Goal: Communication & Community: Answer question/provide support

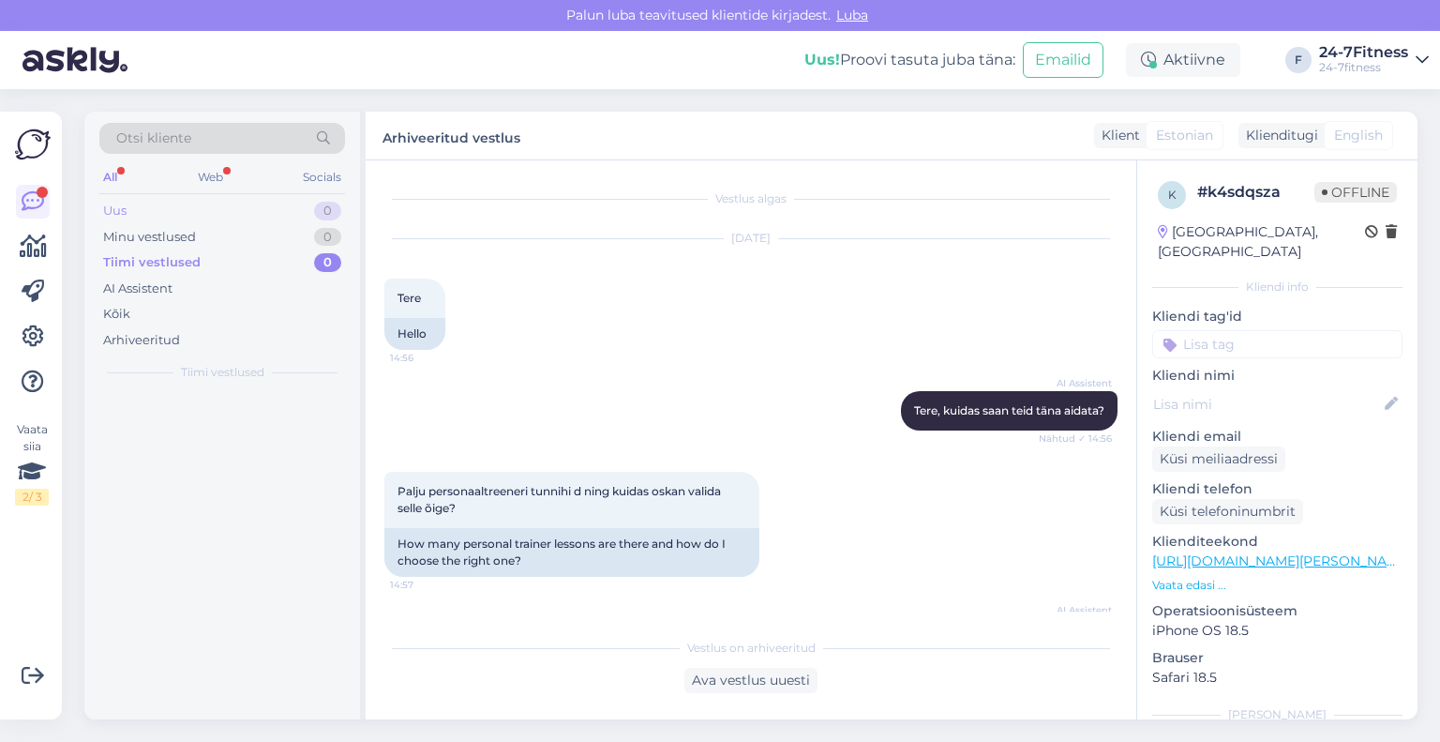
scroll to position [840, 0]
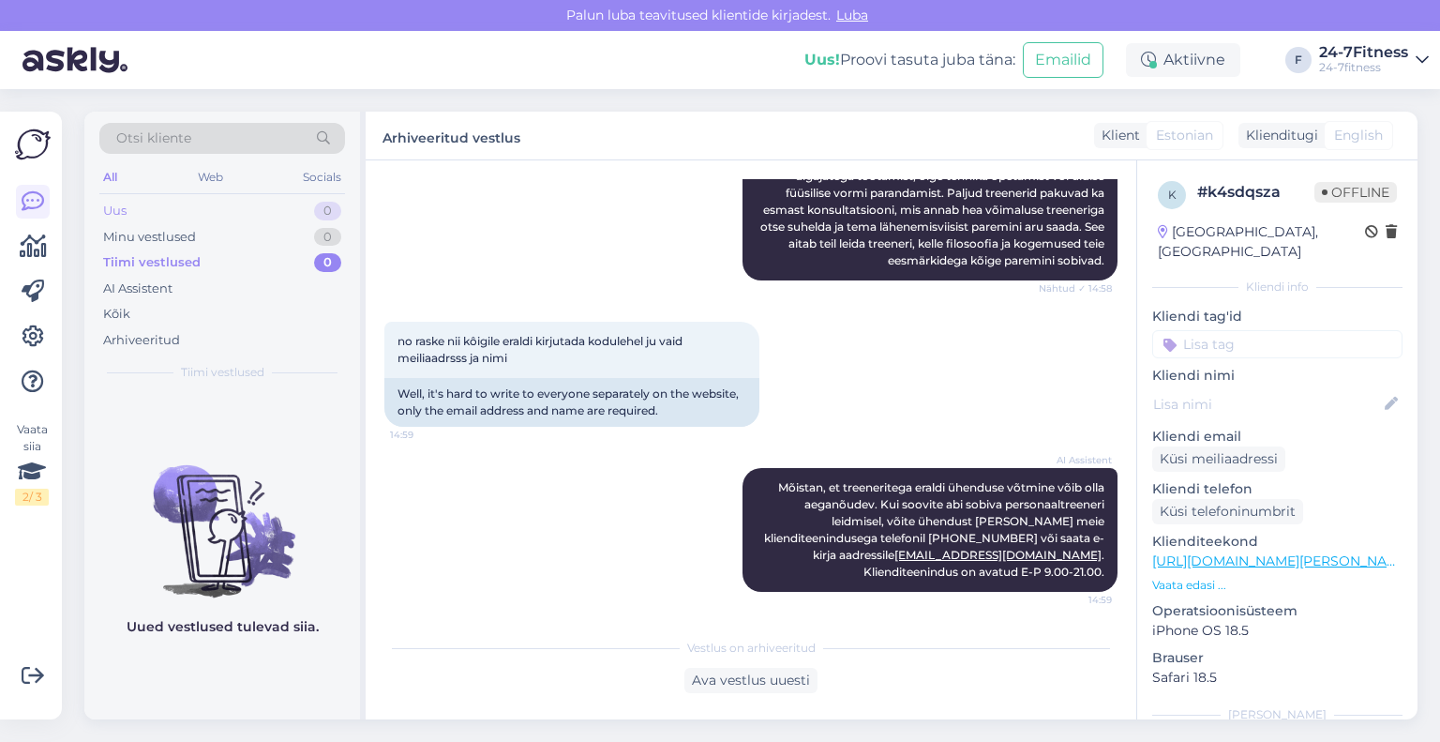
click at [165, 214] on div "Uus 0" at bounding box center [222, 211] width 246 height 26
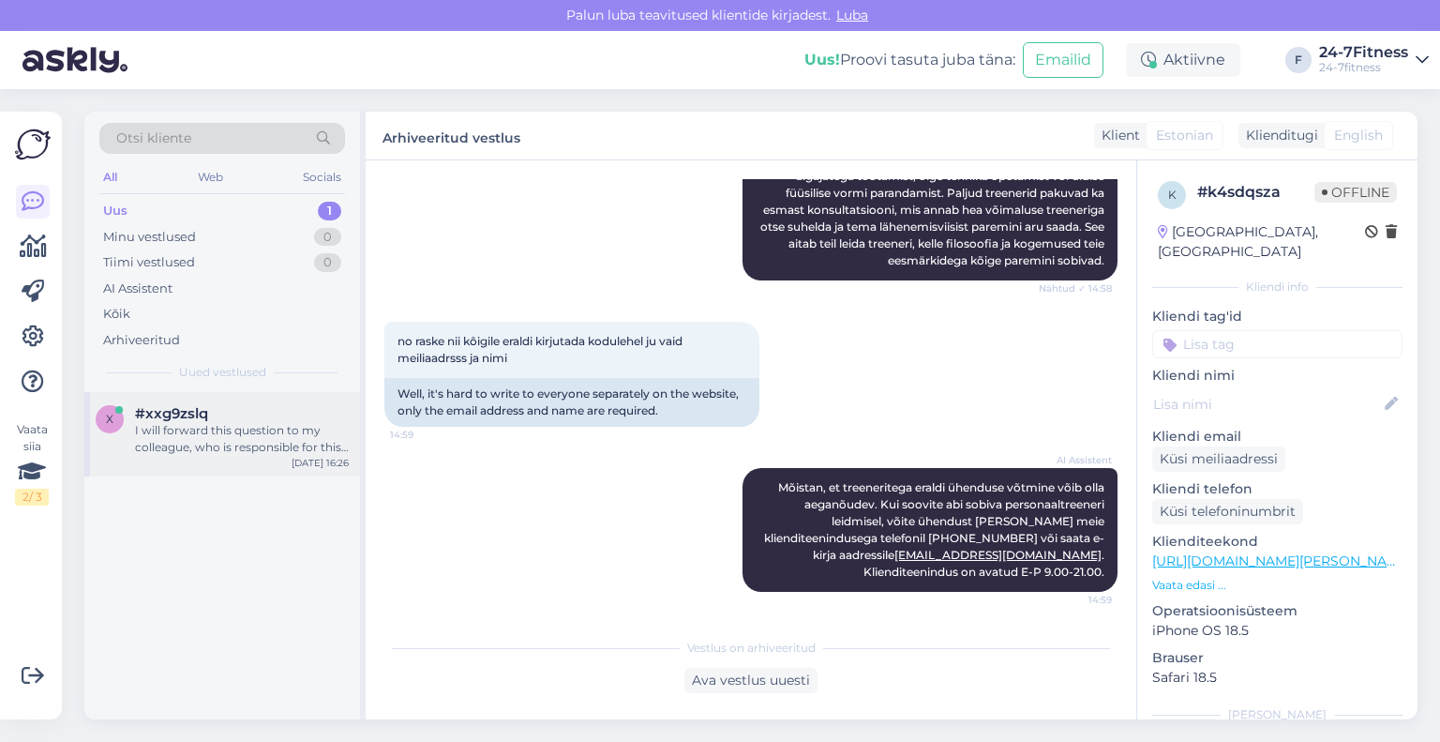
click at [205, 428] on div "I will forward this question to my colleague, who is responsible for this. The …" at bounding box center [242, 439] width 214 height 34
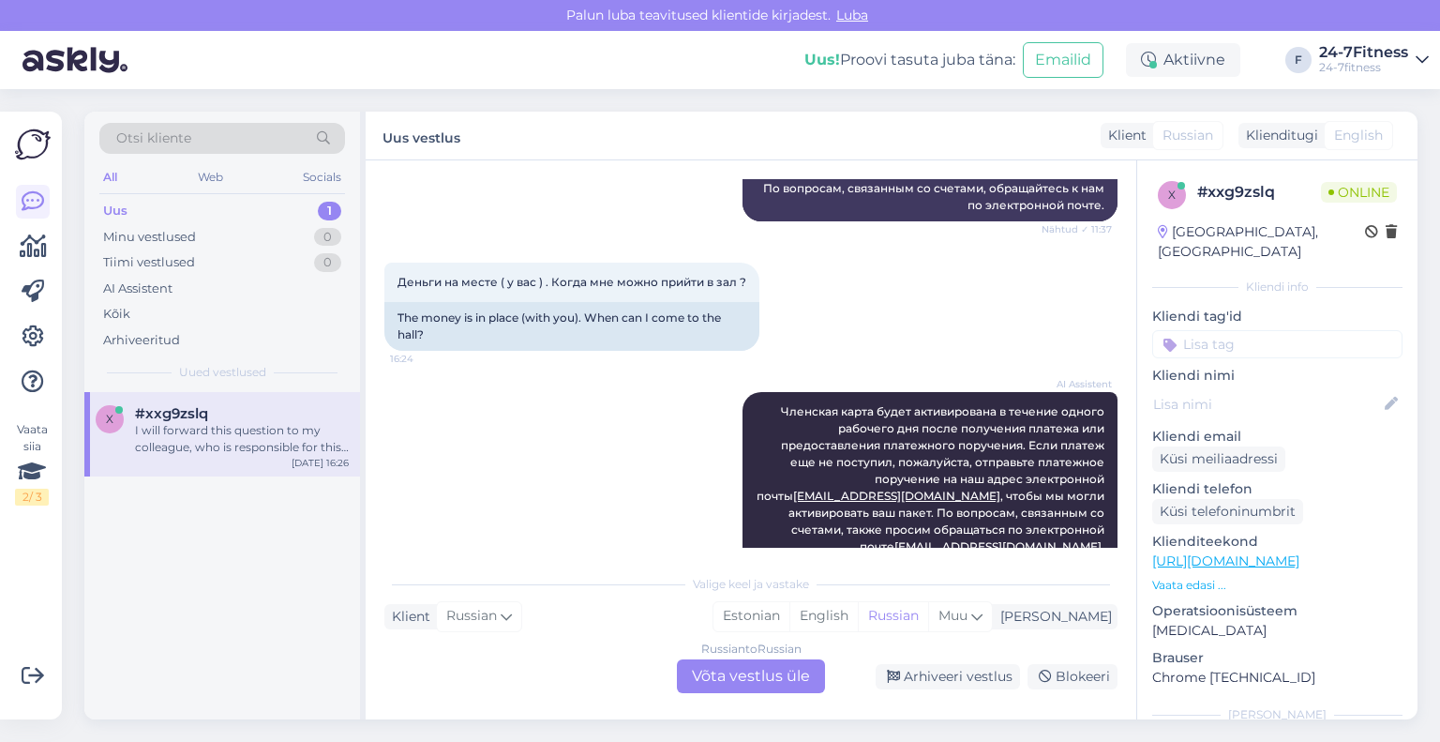
scroll to position [5090, 0]
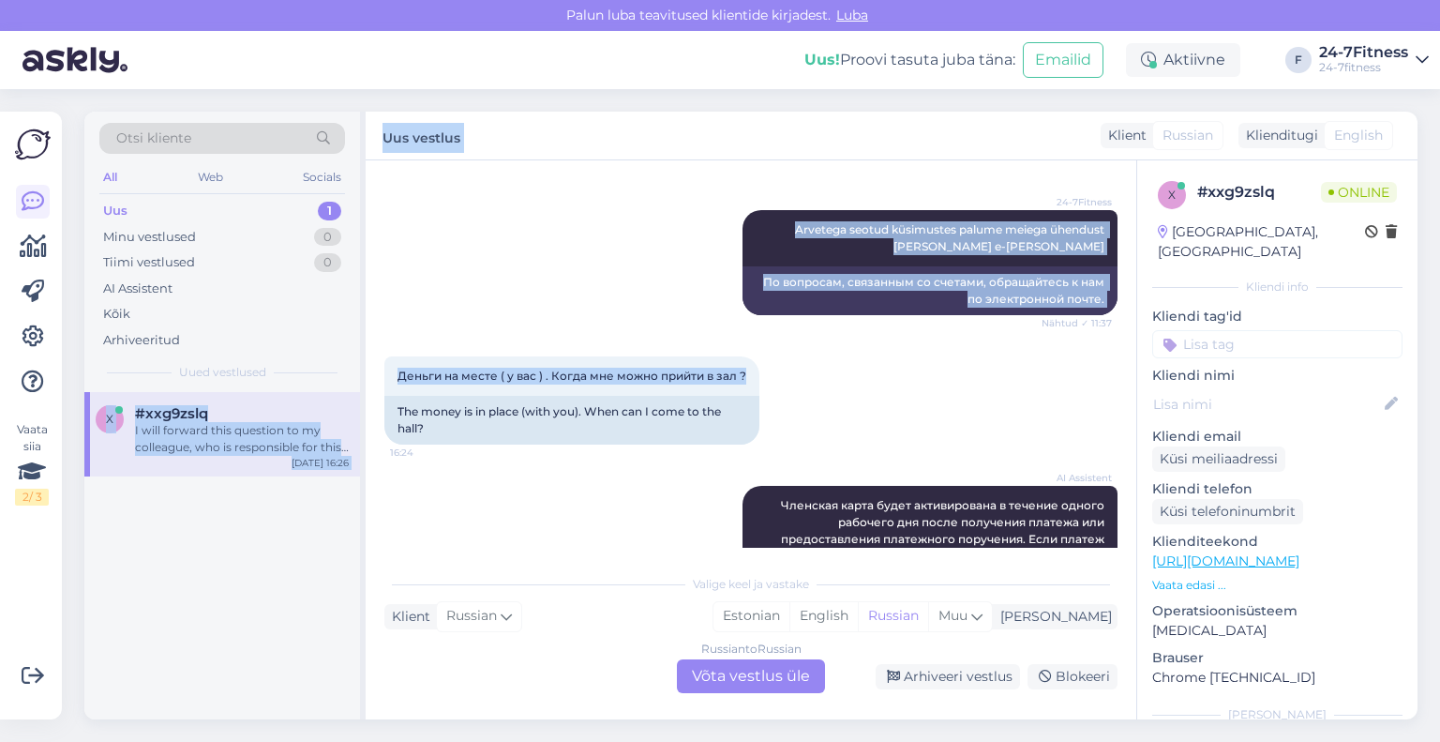
drag, startPoint x: 743, startPoint y: 355, endPoint x: 364, endPoint y: 347, distance: 378.9
click at [364, 347] on div "Otsi kliente All Web Socials Uus 1 Minu vestlused 0 Tiimi vestlused 0 AI Assist…" at bounding box center [750, 416] width 1333 height 608
click at [600, 368] on span "Деньги на месте ( у вас ) . Когда мне можно прийти в зал ?" at bounding box center [572, 375] width 349 height 14
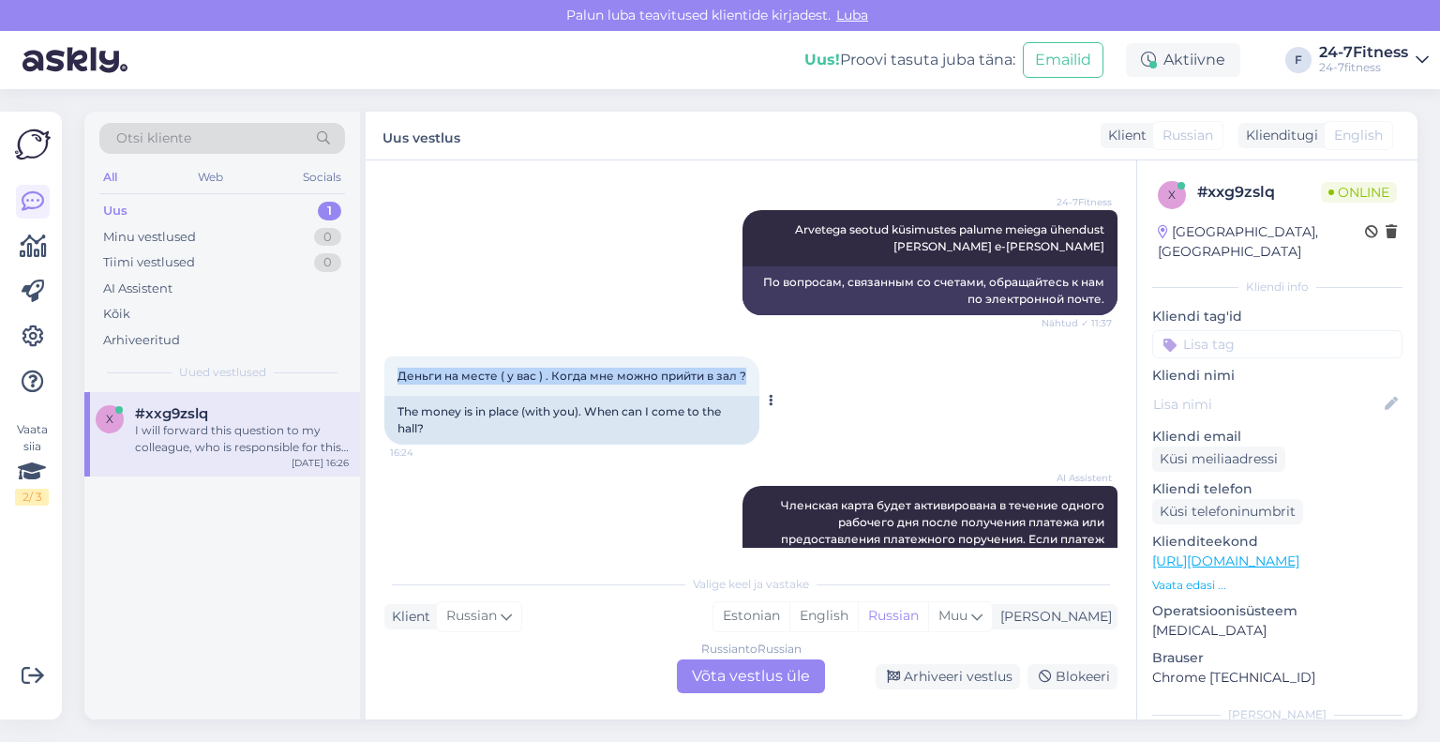
drag, startPoint x: 747, startPoint y: 355, endPoint x: 396, endPoint y: 354, distance: 351.6
click at [396, 356] on div "Деньги на месте ( у вас ) . Когда мне можно прийти в зал ? 16:24" at bounding box center [571, 375] width 375 height 39
copy span "Деньги на месте ( у вас ) . Когда мне можно прийти в зал ?"
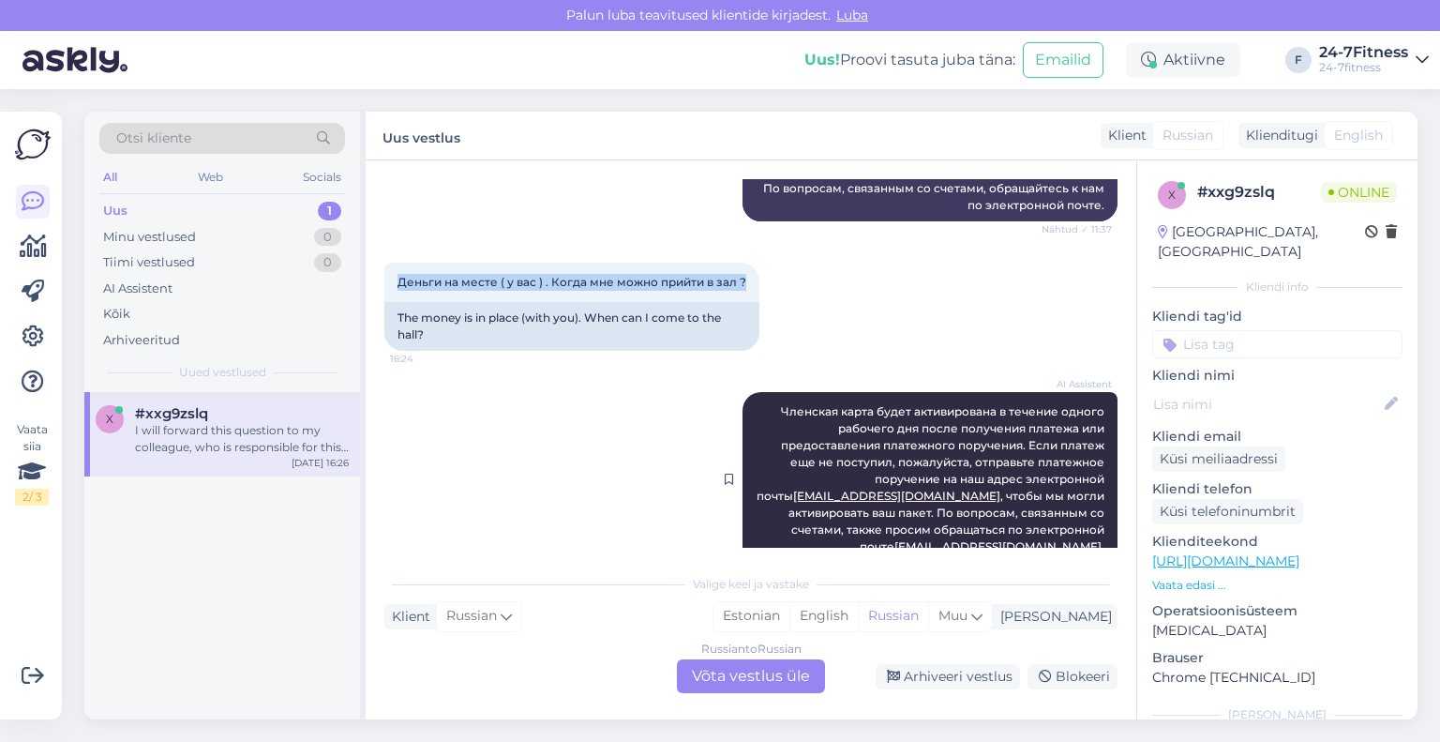
scroll to position [5278, 0]
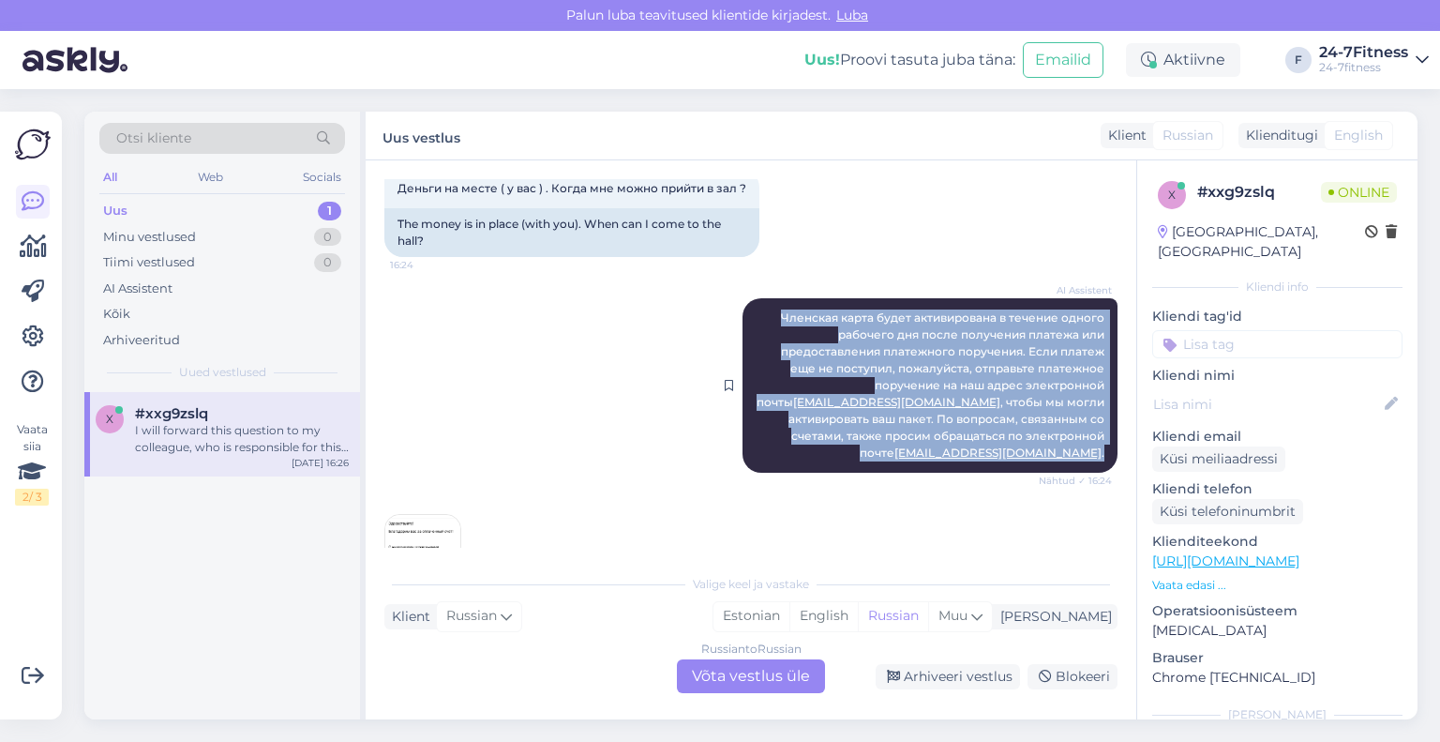
drag, startPoint x: 1091, startPoint y: 412, endPoint x: 738, endPoint y: 280, distance: 377.1
click at [743, 298] on div "AI Assistent Членская карта будет активирована в течение одного рабочего дня по…" at bounding box center [930, 385] width 375 height 174
copy span "Членская карта будет активирована в течение одного рабочего дня после получения…"
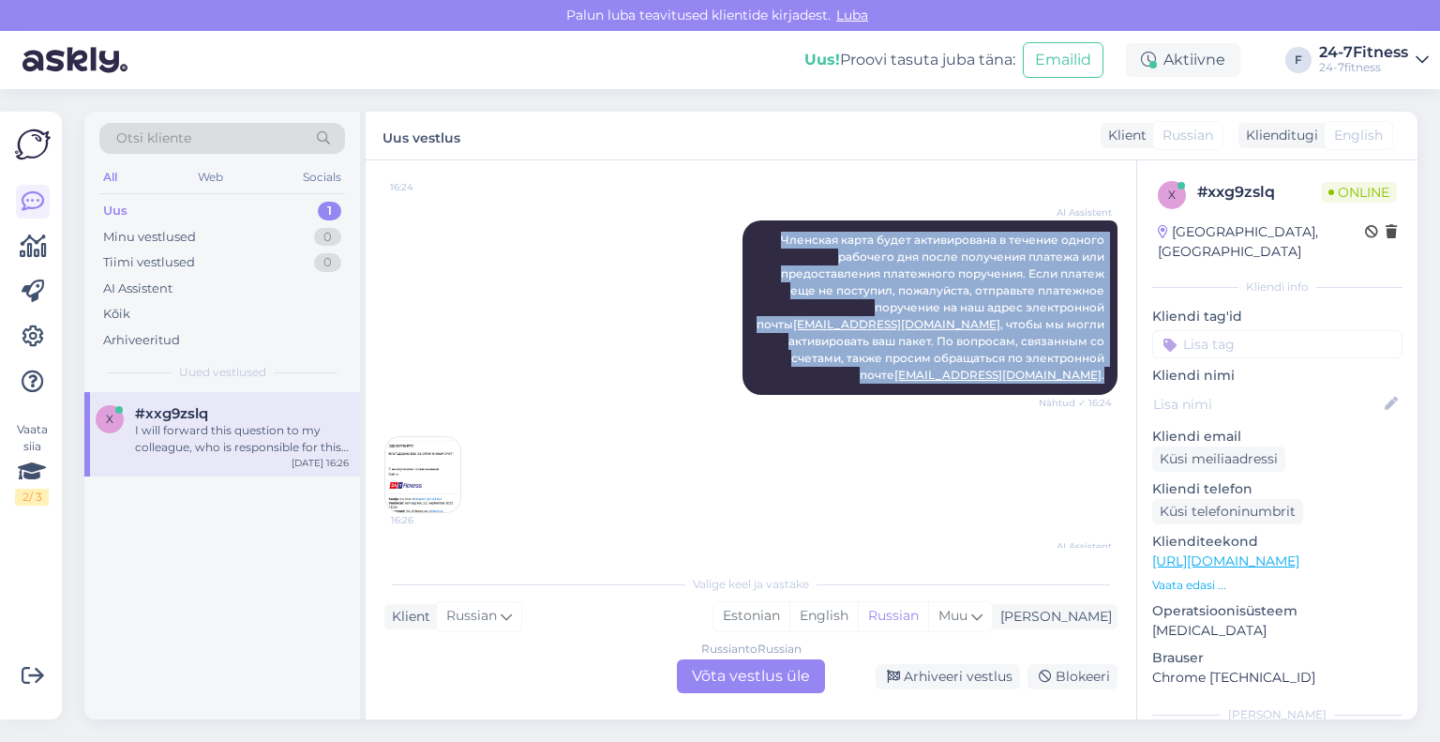
scroll to position [5465, 0]
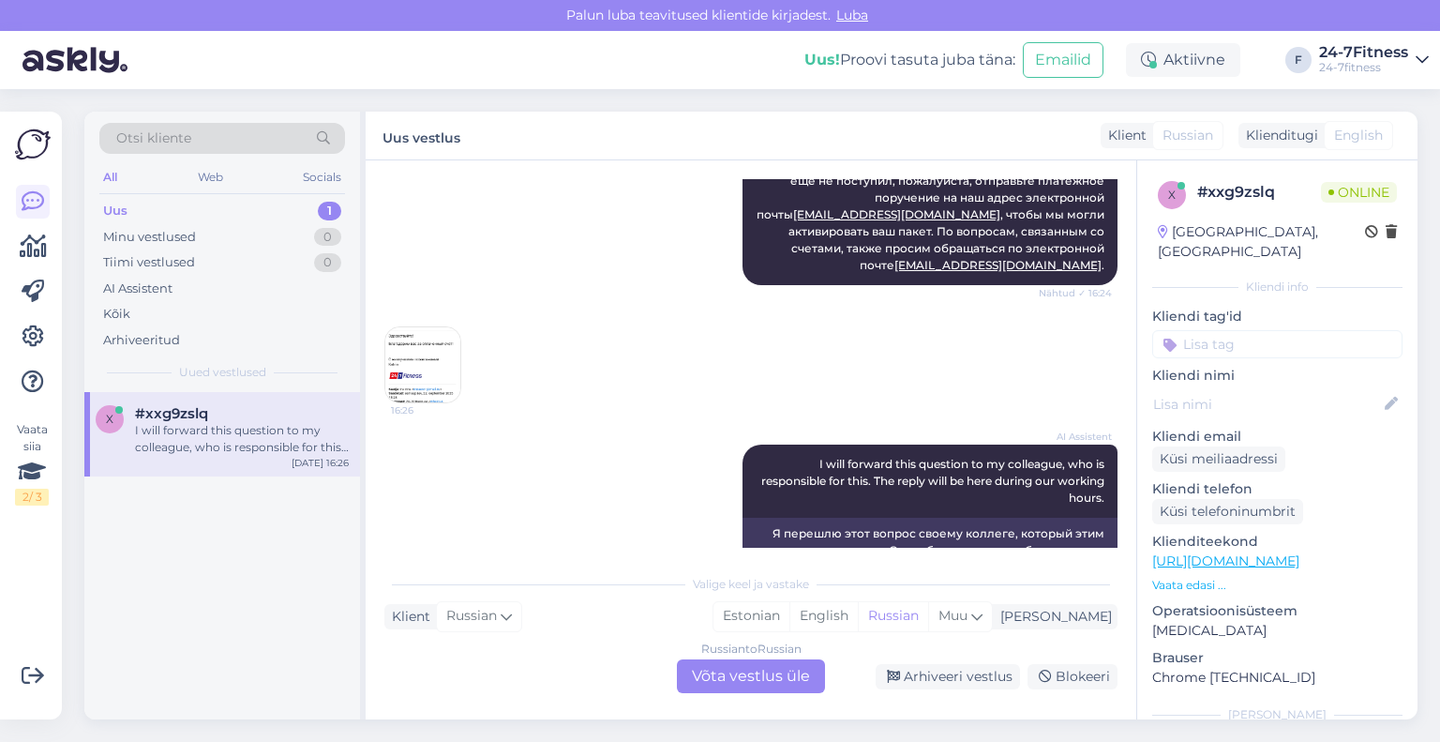
click at [762, 668] on div "Russian to Russian Võta vestlus üle" at bounding box center [751, 676] width 148 height 34
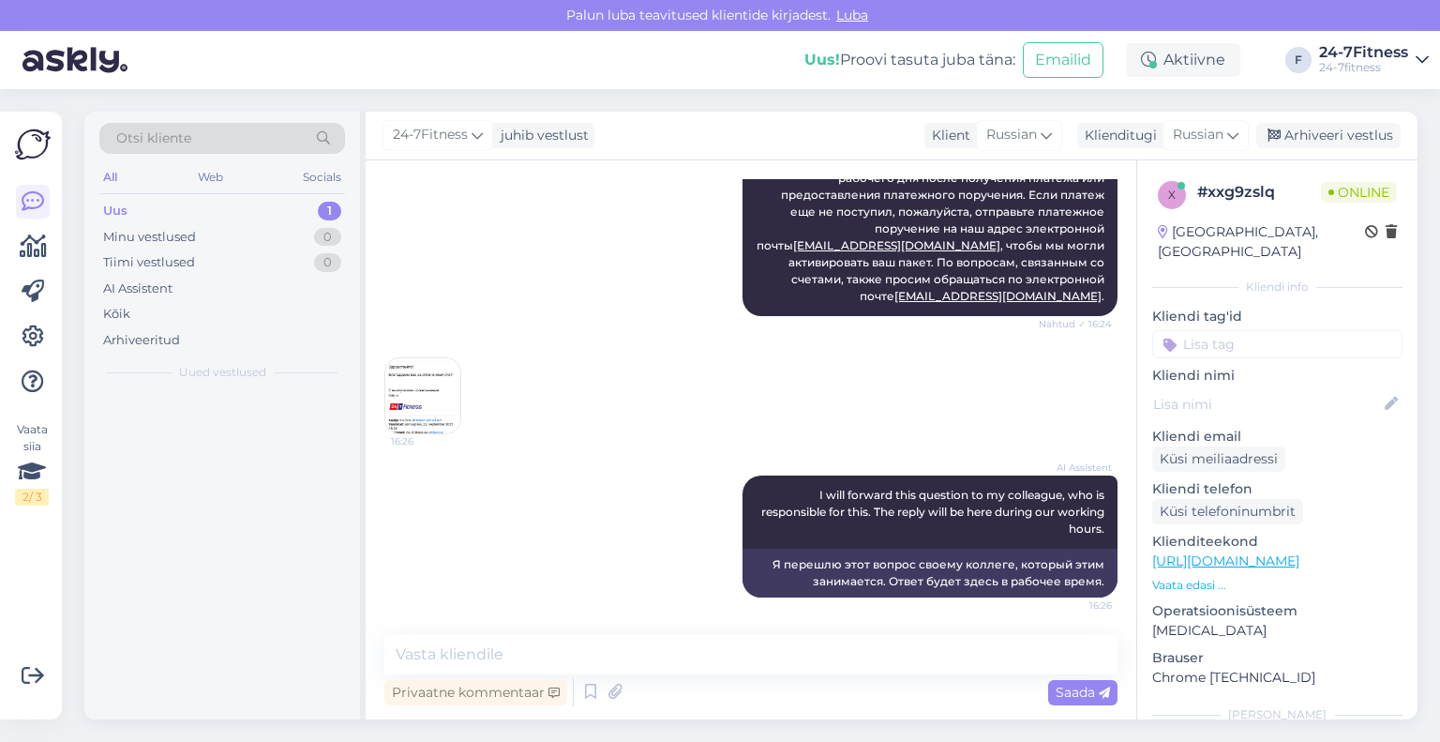
scroll to position [5396, 0]
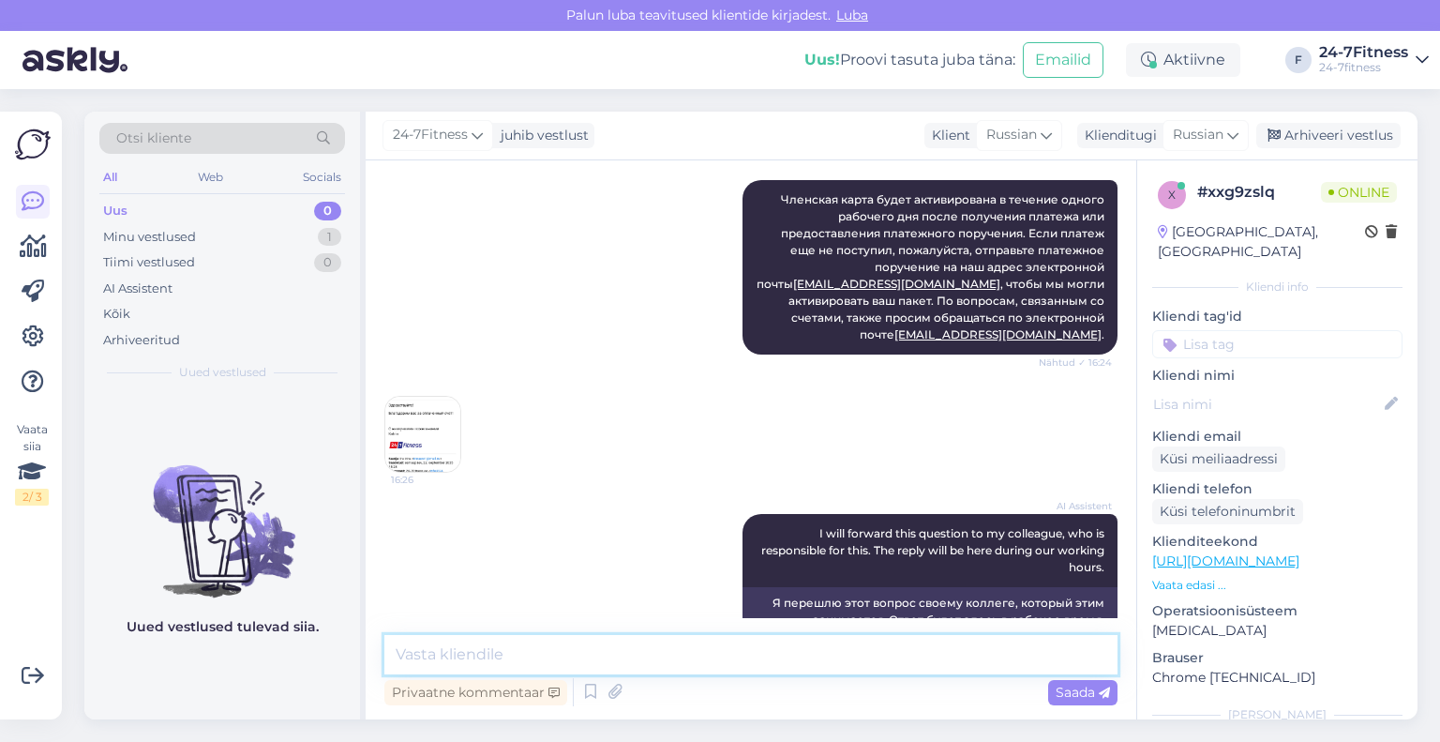
click at [811, 650] on textarea at bounding box center [750, 654] width 733 height 39
click at [1210, 142] on span "Russian" at bounding box center [1198, 135] width 51 height 21
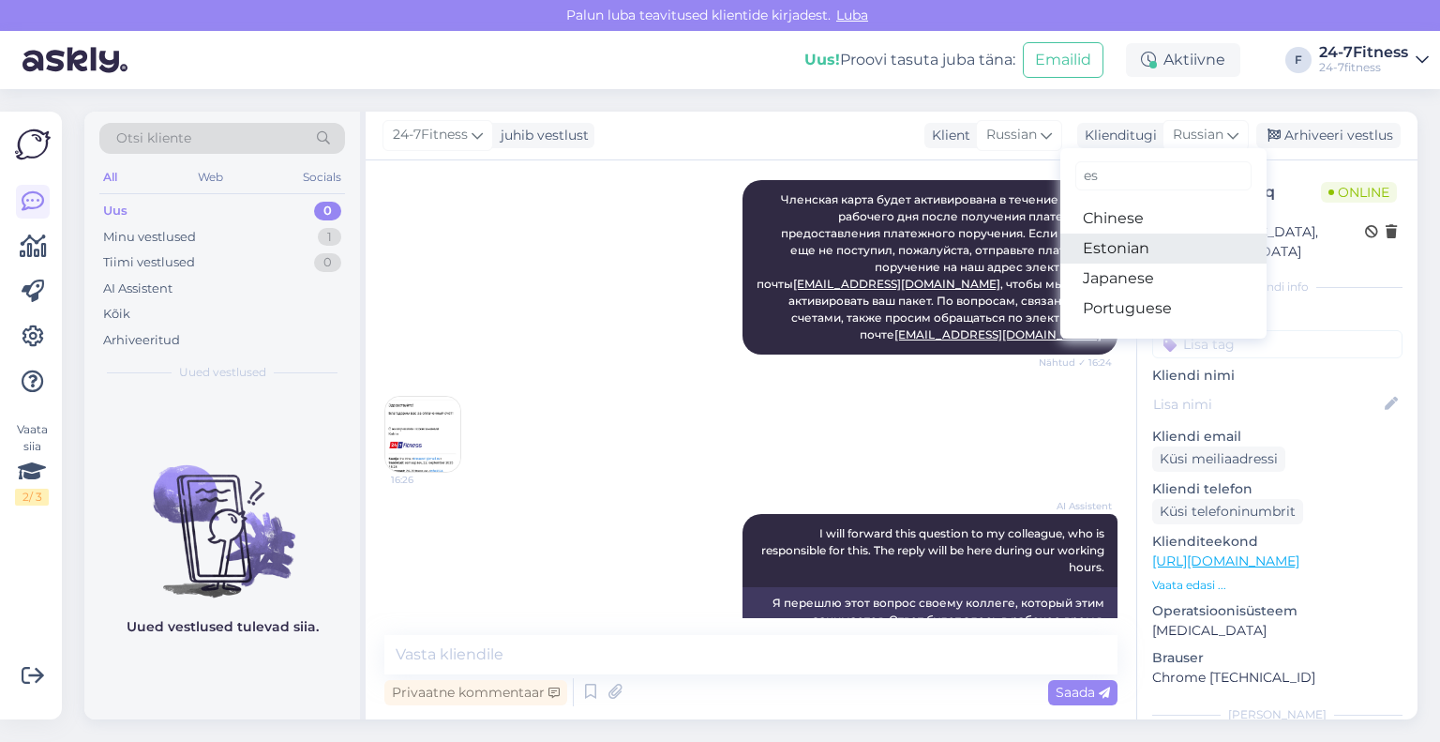
click at [1126, 243] on link "Estonian" at bounding box center [1163, 248] width 206 height 30
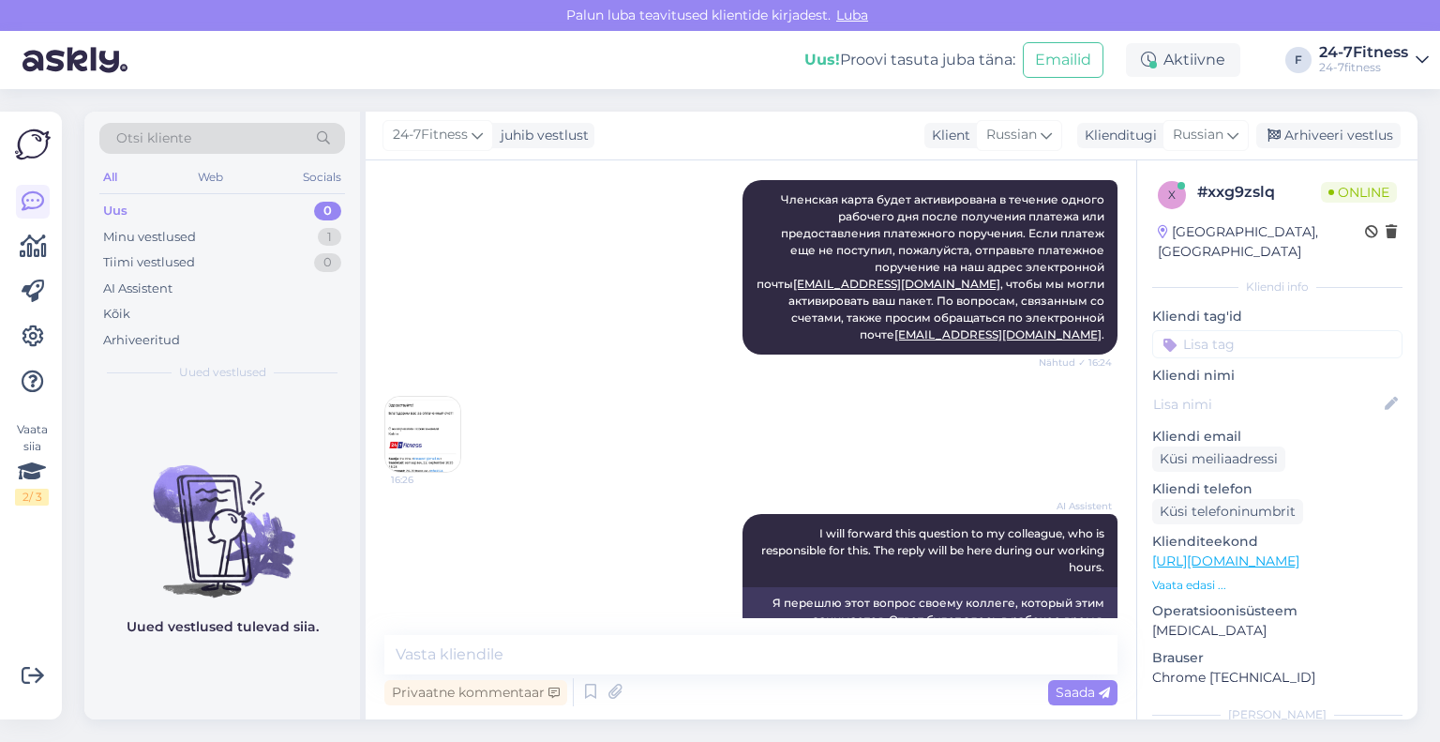
scroll to position [5404, 0]
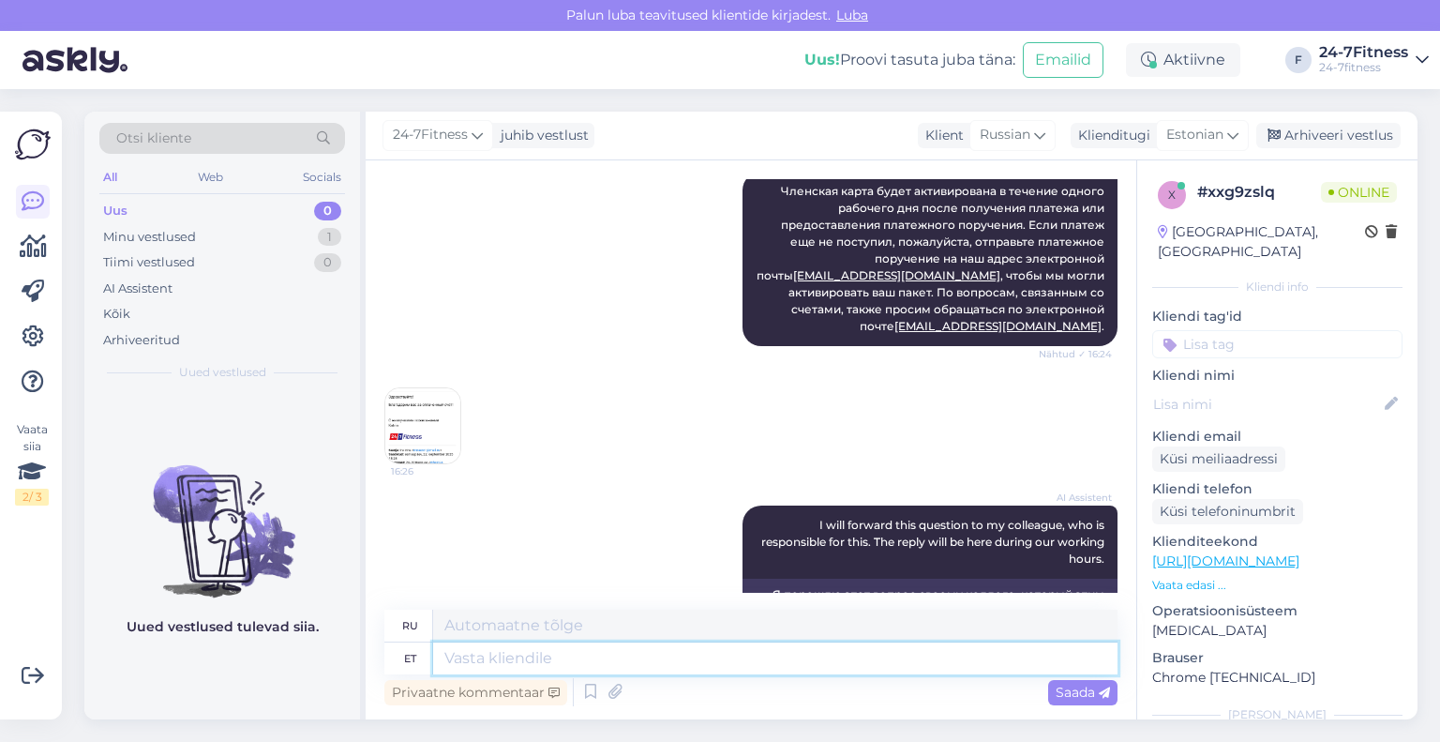
click at [604, 653] on textarea at bounding box center [775, 658] width 684 height 32
paste textarea "saatke palun maksekorraldus meie e-posti aadressile [EMAIL_ADDRESS][DOMAIN_NAME]"
type textarea "saatke palun maksekorraldus meie e-posti aadressile [EMAIL_ADDRESS][DOMAIN_NAME]"
click at [450, 665] on textarea "saatke palun maksekorraldus meie e-posti aadressile [EMAIL_ADDRESS][DOMAIN_NAME]" at bounding box center [775, 658] width 684 height 32
type textarea "Пожалуйста, отправьте платежное поручение на наш адрес электронной почты [EMAIL…"
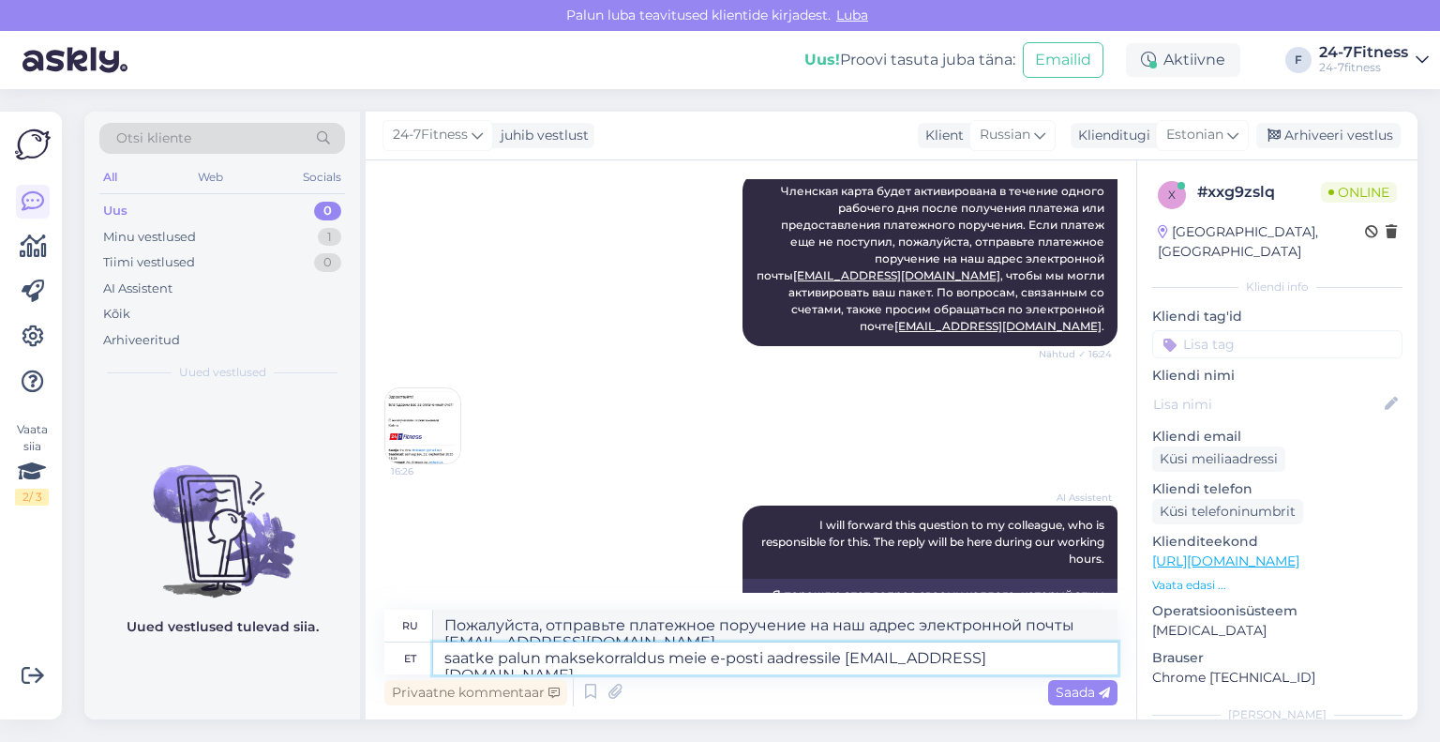
scroll to position [5421, 0]
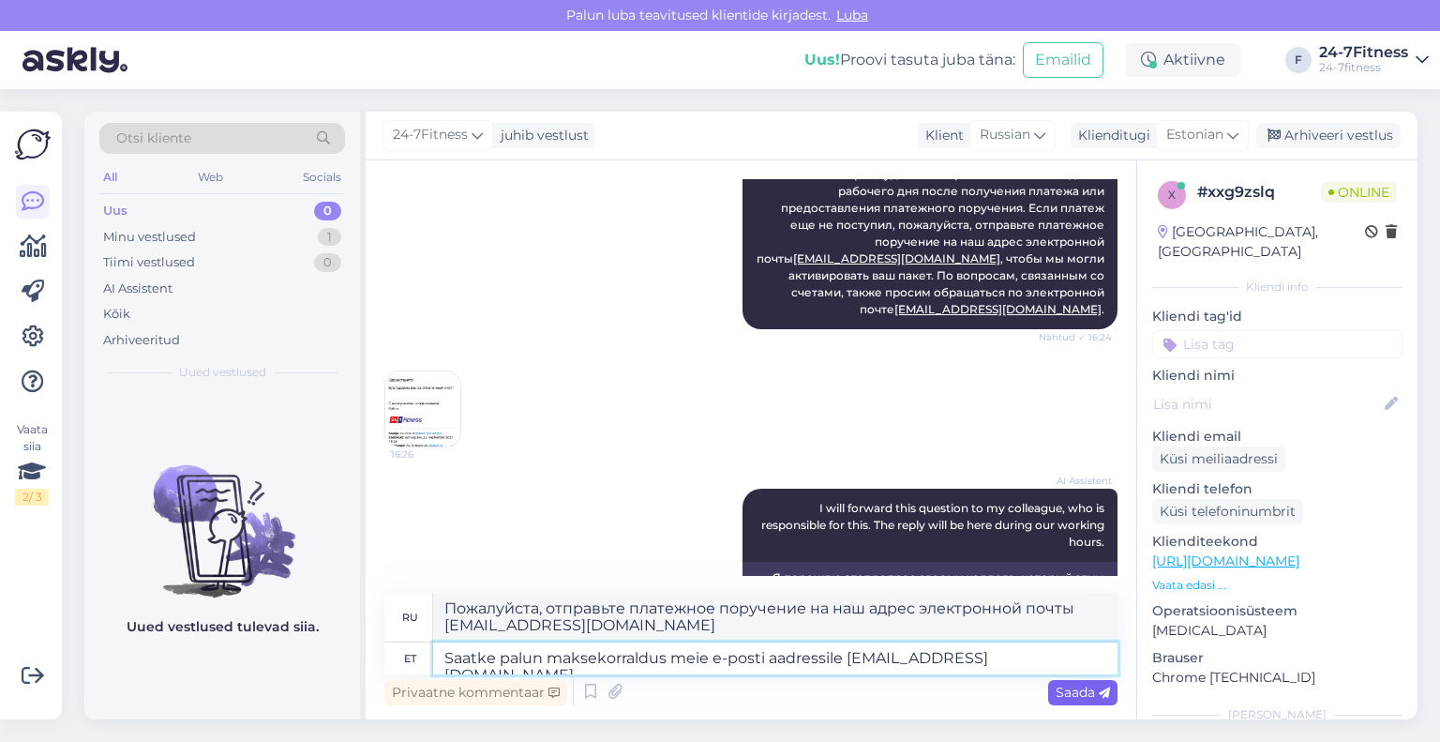
type textarea "Saatke palun maksekorraldus meie e-posti aadressile [EMAIL_ADDRESS][DOMAIN_NAME]"
click at [1067, 689] on span "Saada" at bounding box center [1083, 691] width 54 height 17
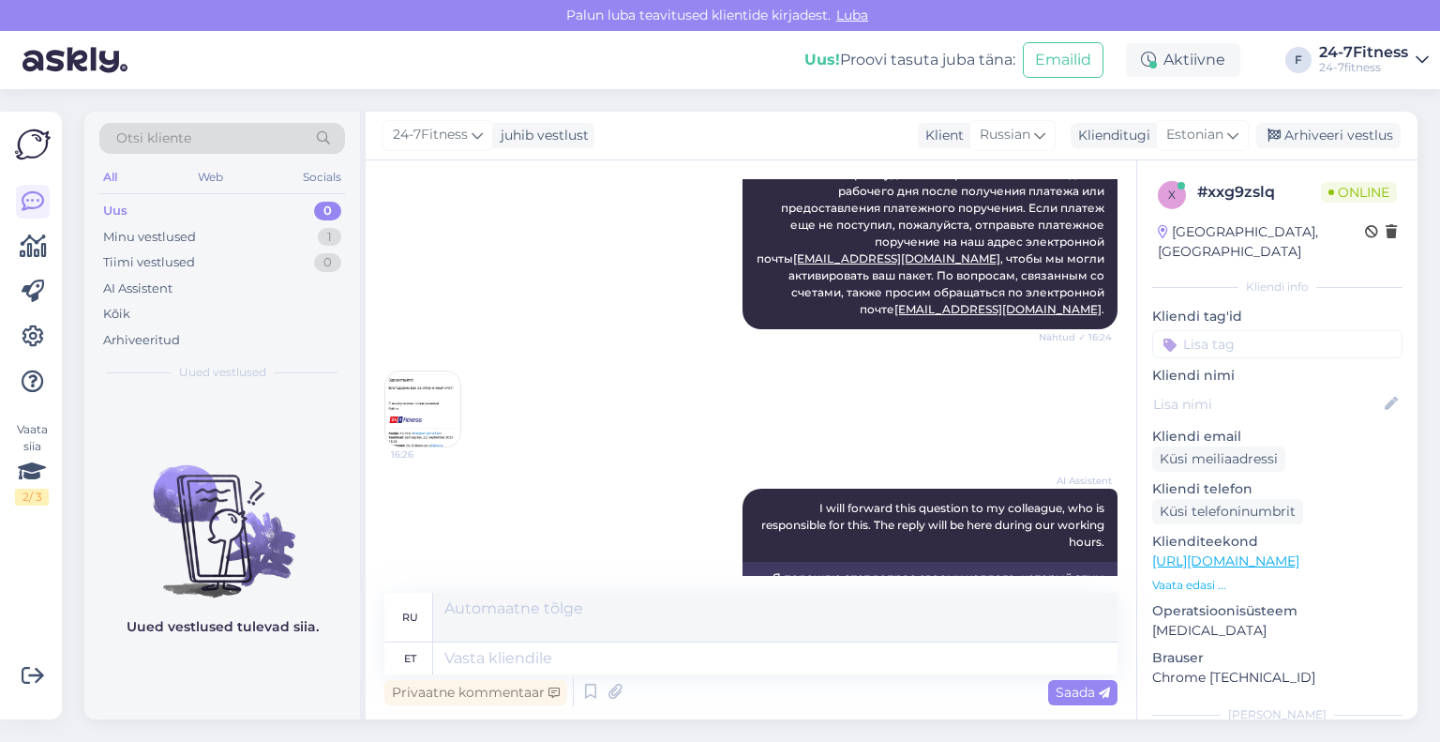
scroll to position [5550, 0]
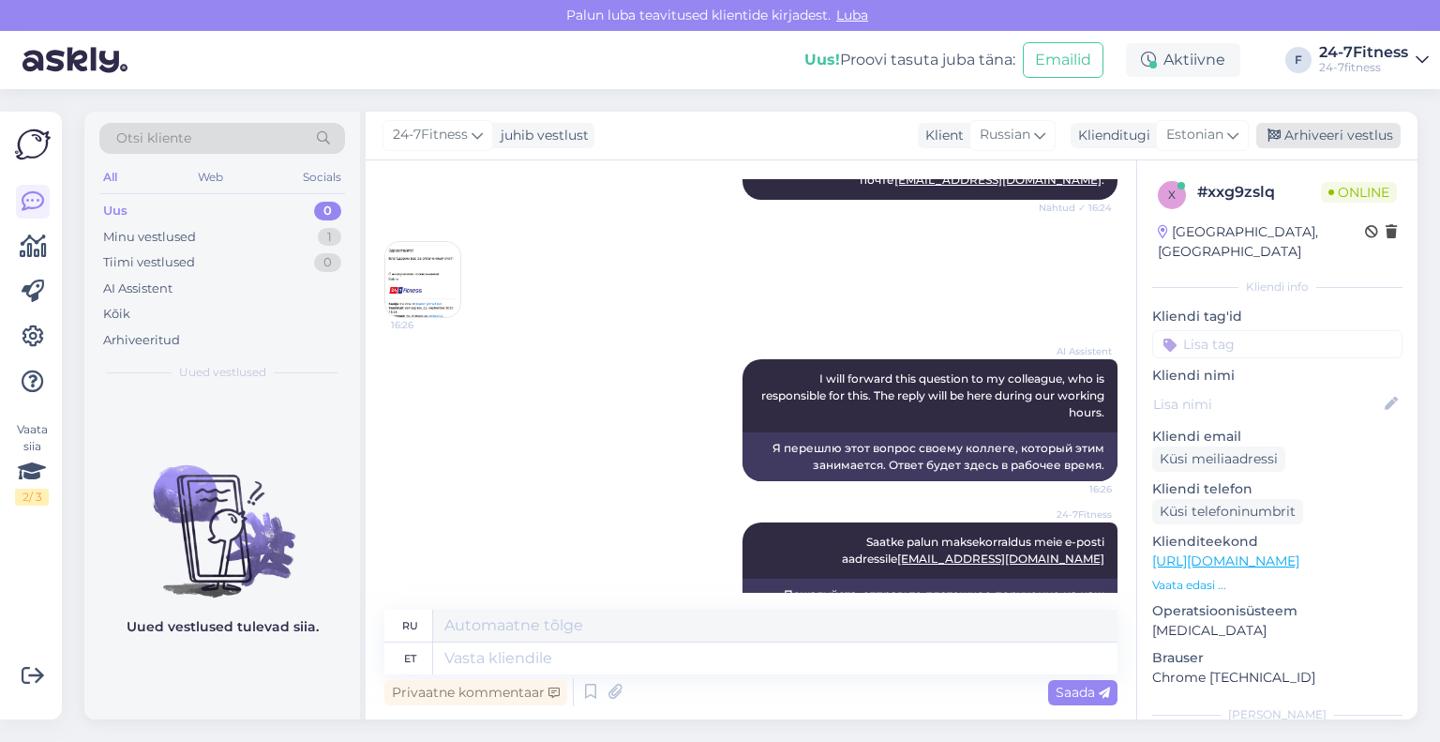
click at [1304, 134] on div "Arhiveeri vestlus" at bounding box center [1328, 135] width 144 height 25
